Goal: Navigation & Orientation: Go to known website

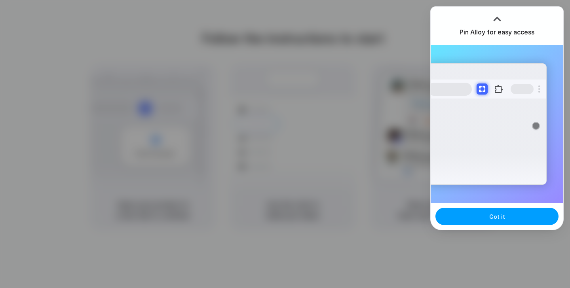
click at [504, 210] on button "Got it" at bounding box center [496, 216] width 123 height 17
